Goal: Task Accomplishment & Management: Use online tool/utility

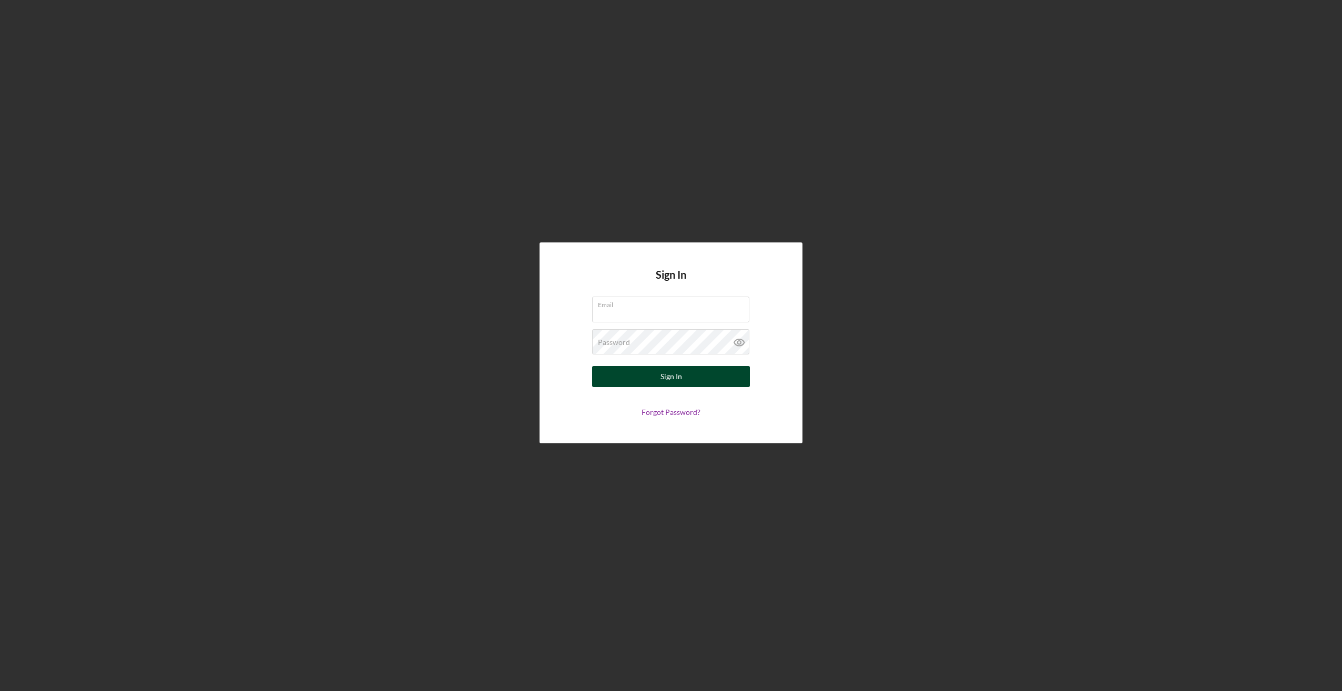
type input "[PERSON_NAME][EMAIL_ADDRESS][DOMAIN_NAME]"
click at [732, 380] on button "Sign In" at bounding box center [671, 376] width 158 height 21
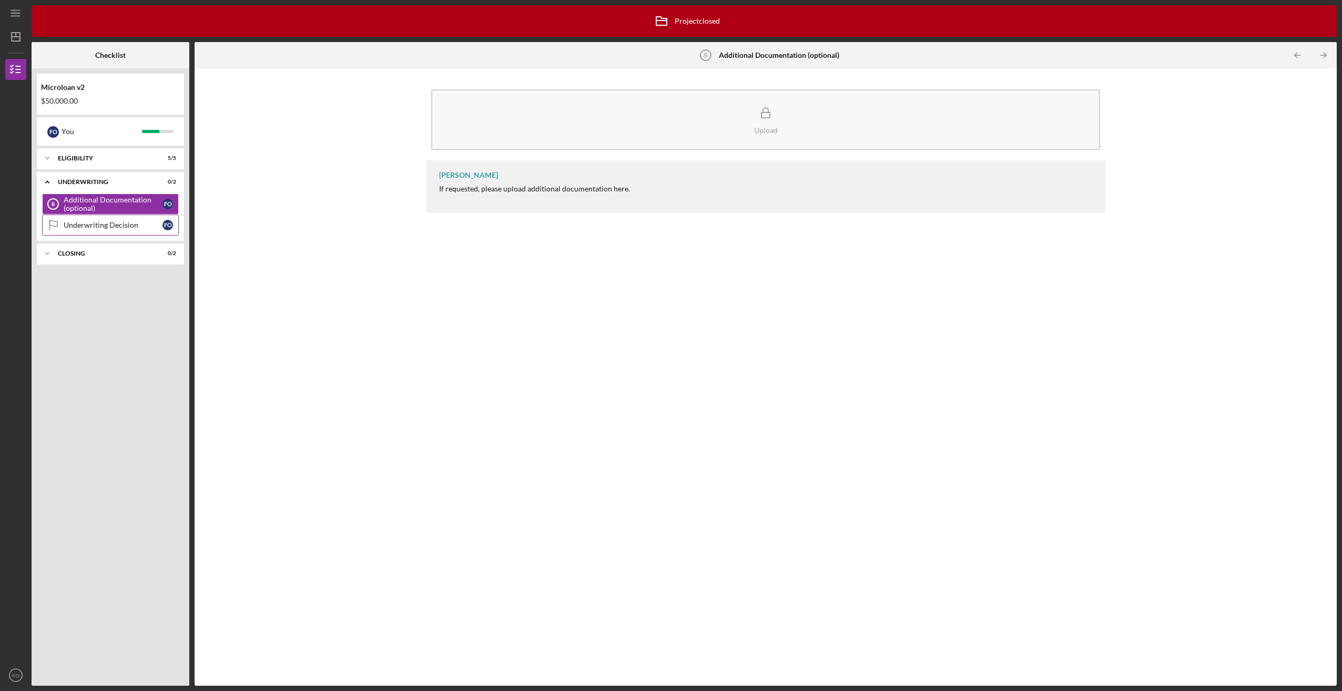
click at [109, 226] on div "Underwriting Decision" at bounding box center [113, 225] width 99 height 8
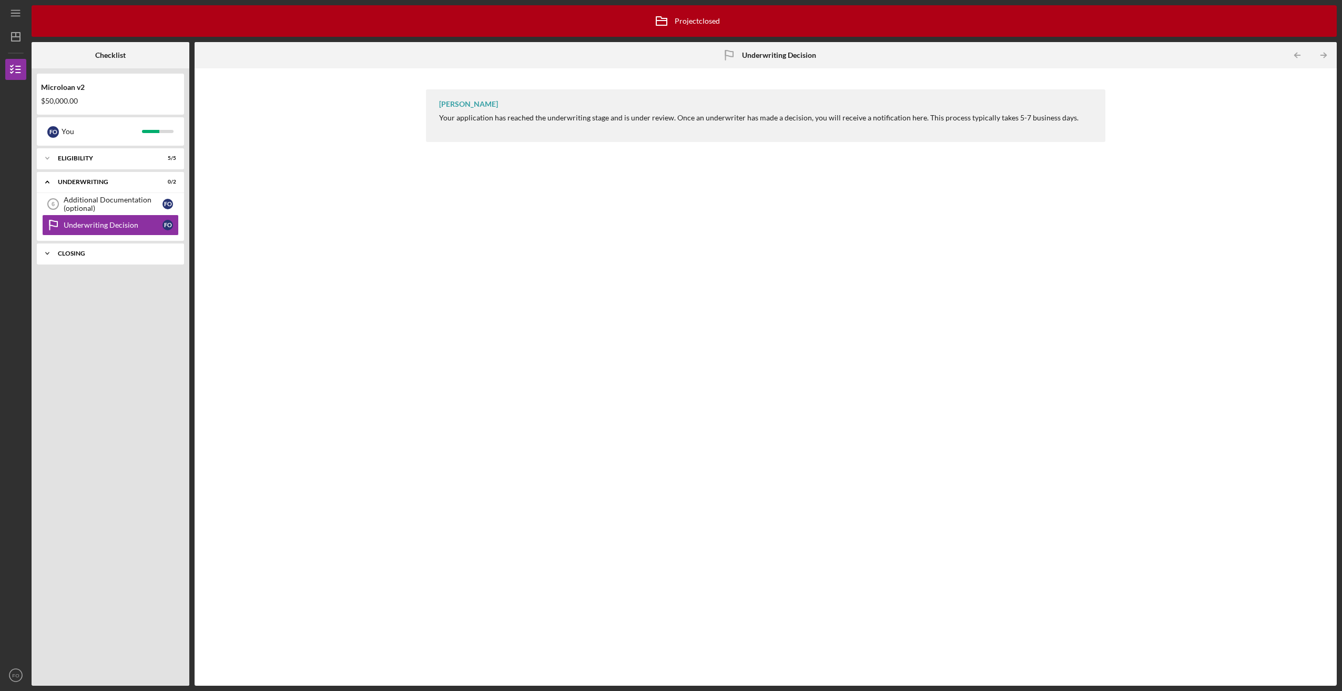
click at [107, 251] on div "Closing" at bounding box center [114, 253] width 113 height 6
click at [107, 298] on div "Amortization Schedule & APR" at bounding box center [113, 296] width 99 height 8
